Goal: Information Seeking & Learning: Check status

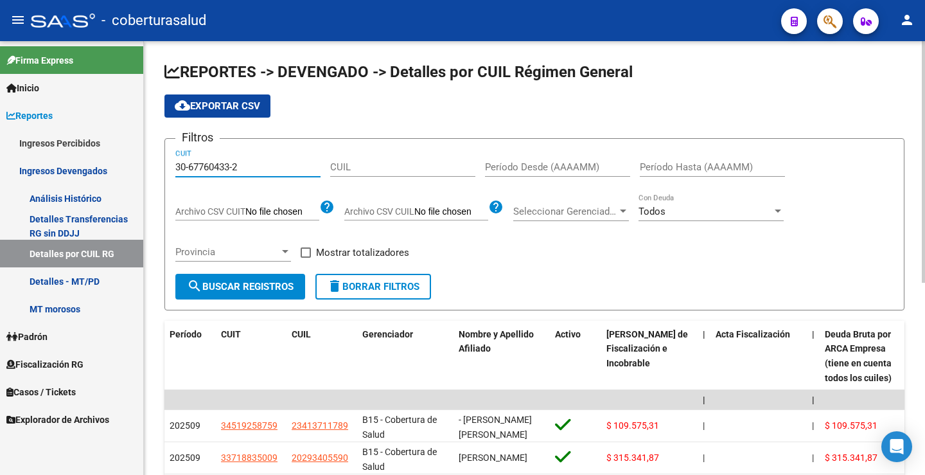
type input "30-67760433-2"
click at [498, 162] on input "Período Desde (AAAAMM)" at bounding box center [557, 167] width 145 height 12
type input "202508"
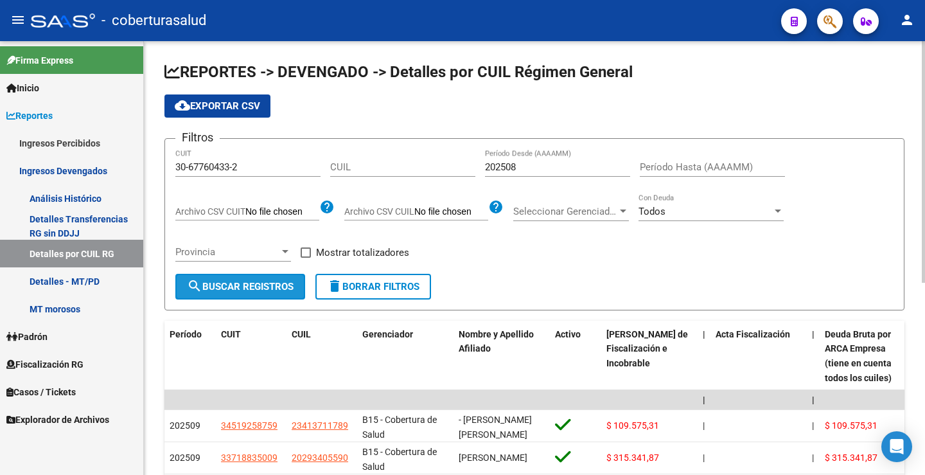
click at [215, 281] on span "search Buscar Registros" at bounding box center [240, 287] width 107 height 12
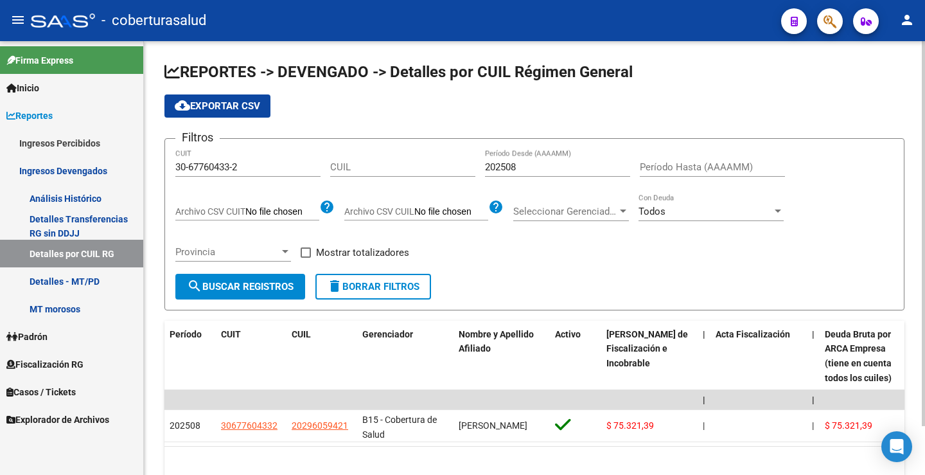
click at [513, 283] on form "Filtros 30-67760433-2 CUIT CUIL 202508 Período Desde (AAAAMM) Período Hasta (AA…" at bounding box center [534, 224] width 740 height 172
click at [515, 266] on div "Filtros 30-67760433-2 CUIT CUIL 202508 Período Desde (AAAAMM) Período Hasta (AA…" at bounding box center [534, 211] width 718 height 125
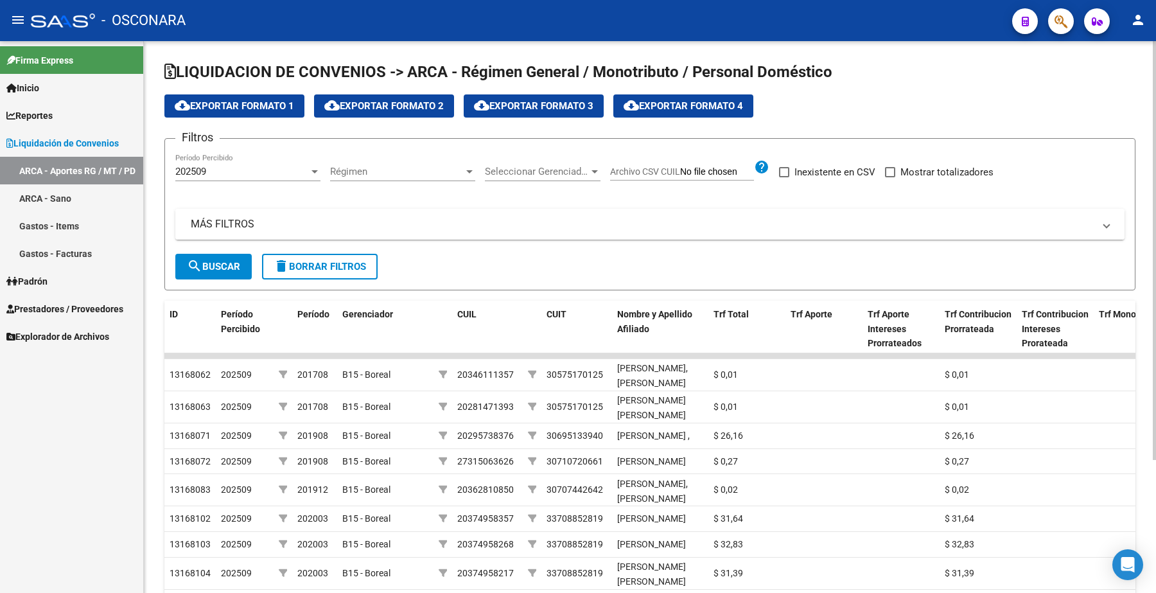
click at [202, 215] on mat-expansion-panel-header "MÁS FILTROS" at bounding box center [649, 224] width 949 height 31
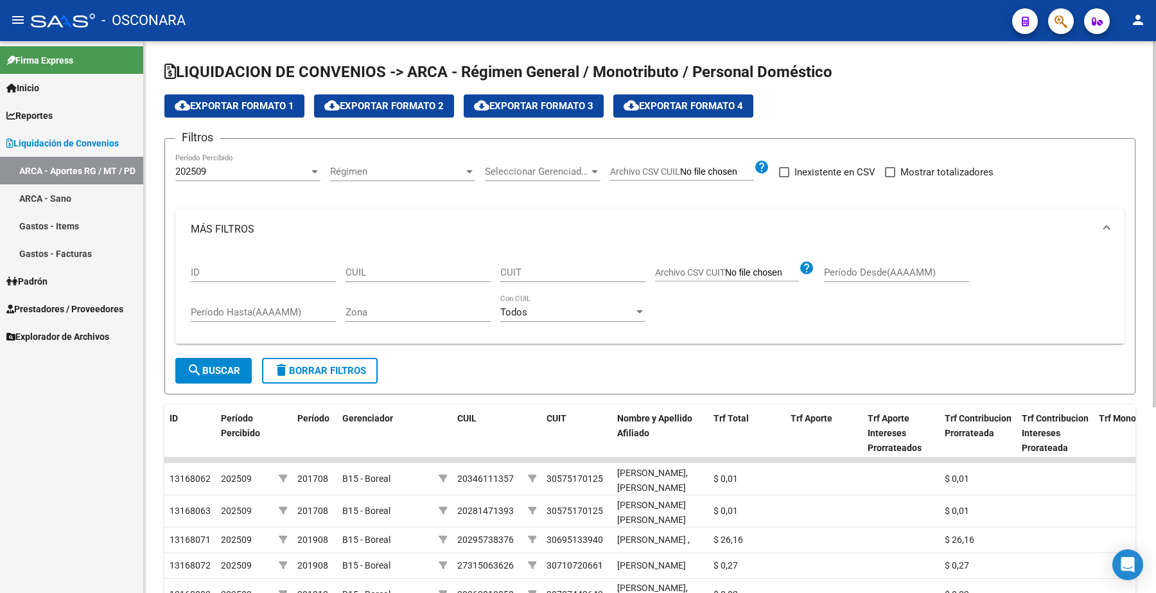
click at [543, 273] on input "CUIT" at bounding box center [572, 273] width 145 height 12
paste input "30-67760433-2"
type input "30-67760433-2"
click at [229, 367] on span "search Buscar" at bounding box center [213, 371] width 53 height 12
